Goal: Task Accomplishment & Management: Complete application form

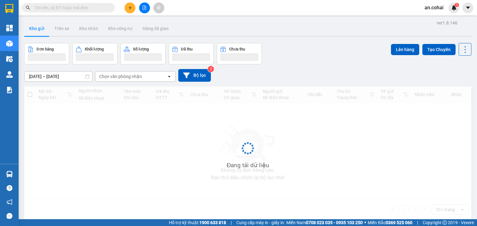
click at [133, 11] on button at bounding box center [129, 7] width 11 height 11
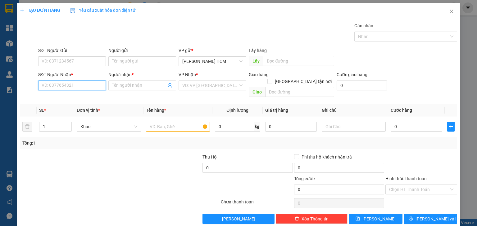
click at [81, 85] on input "SĐT Người Nhận *" at bounding box center [72, 86] width 68 height 10
type input "0962958736"
click at [96, 98] on div "0962958736 - [GEOGRAPHIC_DATA]" at bounding box center [76, 97] width 70 height 7
type input "Phương Long Sơn"
type input "0962958736"
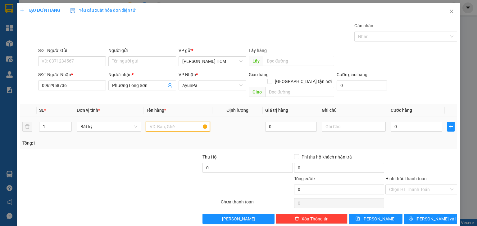
click at [168, 122] on input "text" at bounding box center [178, 127] width 64 height 10
type input "M"
type input "2KIEN + 1 BAO + 1TH NHO"
drag, startPoint x: 43, startPoint y: 120, endPoint x: 48, endPoint y: 122, distance: 5.0
click at [48, 122] on input "1" at bounding box center [55, 126] width 32 height 9
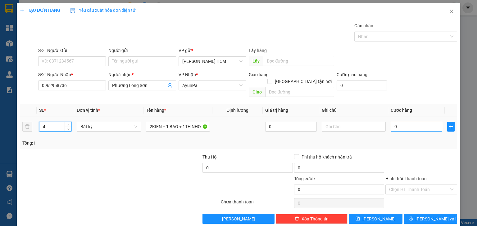
type input "4"
click at [416, 122] on input "0" at bounding box center [416, 127] width 52 height 10
type input "002"
type input "2"
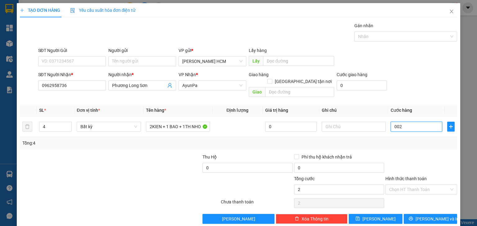
type input "0.023"
type input "23"
type input "00.230"
type input "230"
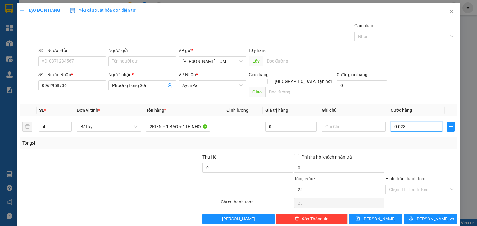
type input "230"
type input "230.000"
click at [412, 154] on div at bounding box center [420, 165] width 73 height 22
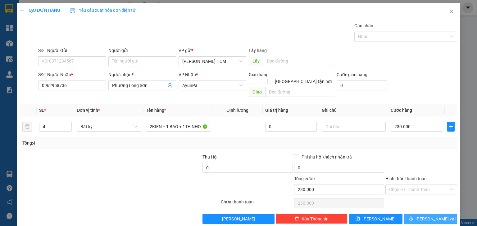
click at [421, 215] on span "[PERSON_NAME] và In" at bounding box center [436, 219] width 43 height 7
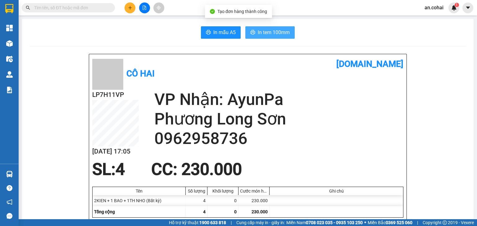
click at [277, 34] on span "In tem 100mm" at bounding box center [274, 33] width 32 height 8
click at [281, 35] on span "In tem 100mm" at bounding box center [274, 33] width 32 height 8
